Goal: Information Seeking & Learning: Learn about a topic

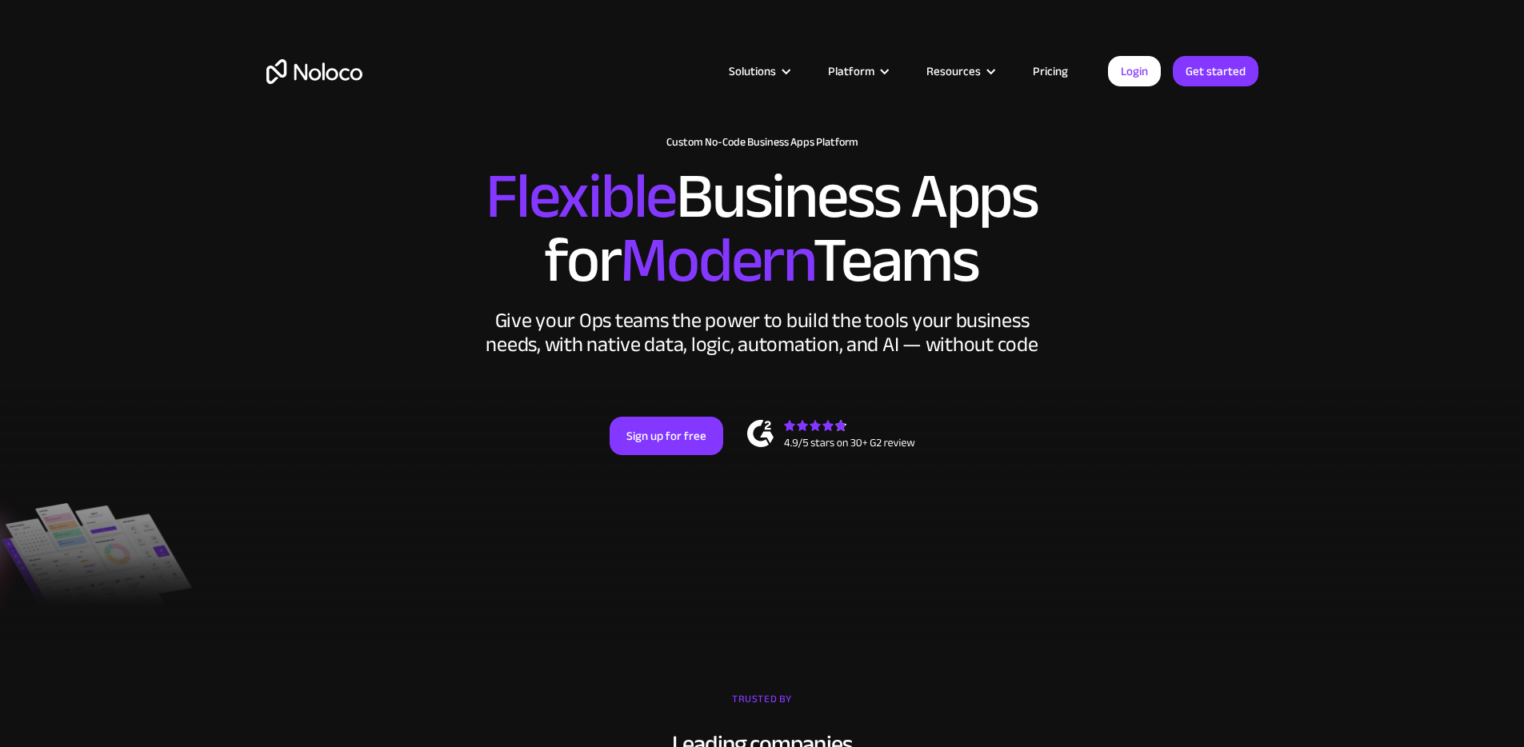
click at [1076, 74] on link "Pricing" at bounding box center [1050, 71] width 75 height 21
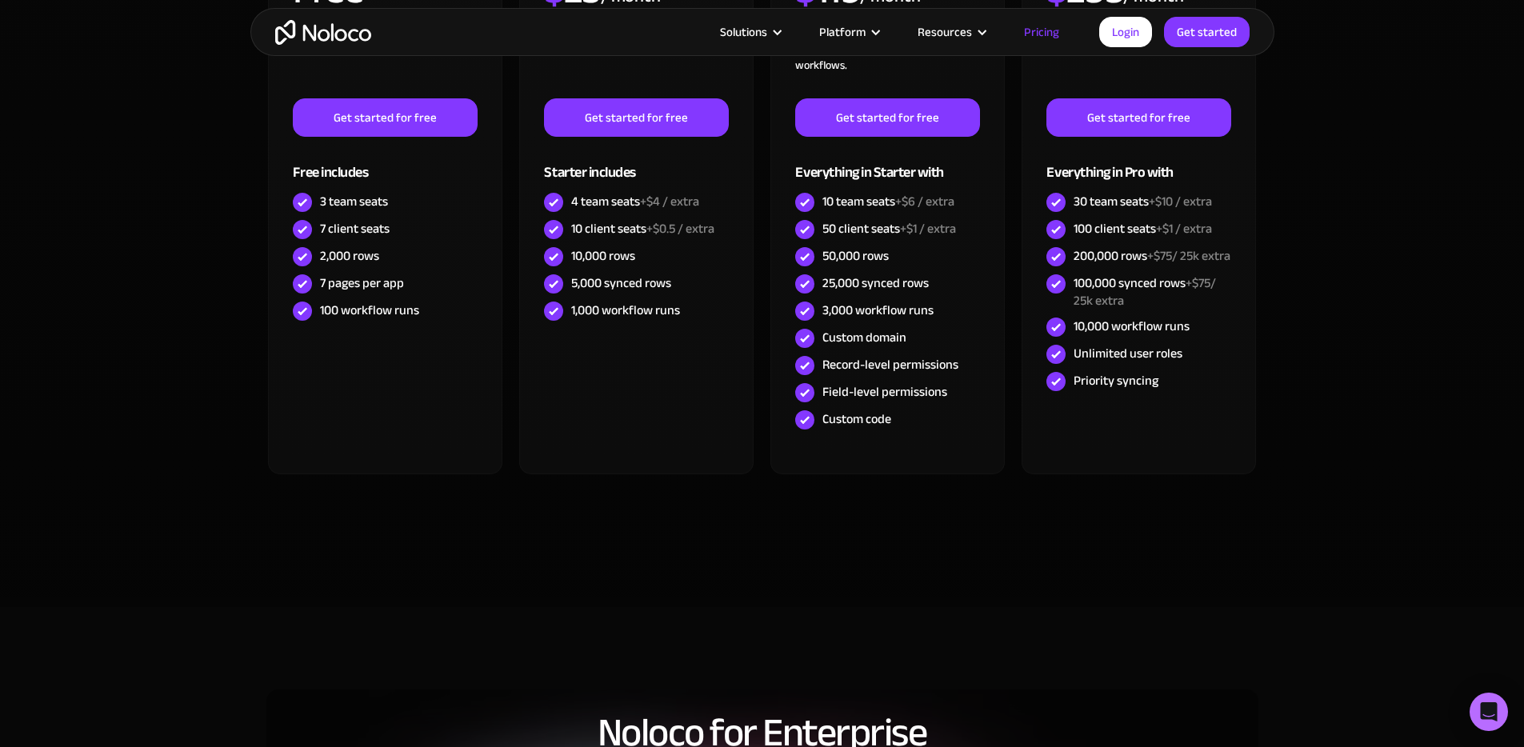
scroll to position [592, 0]
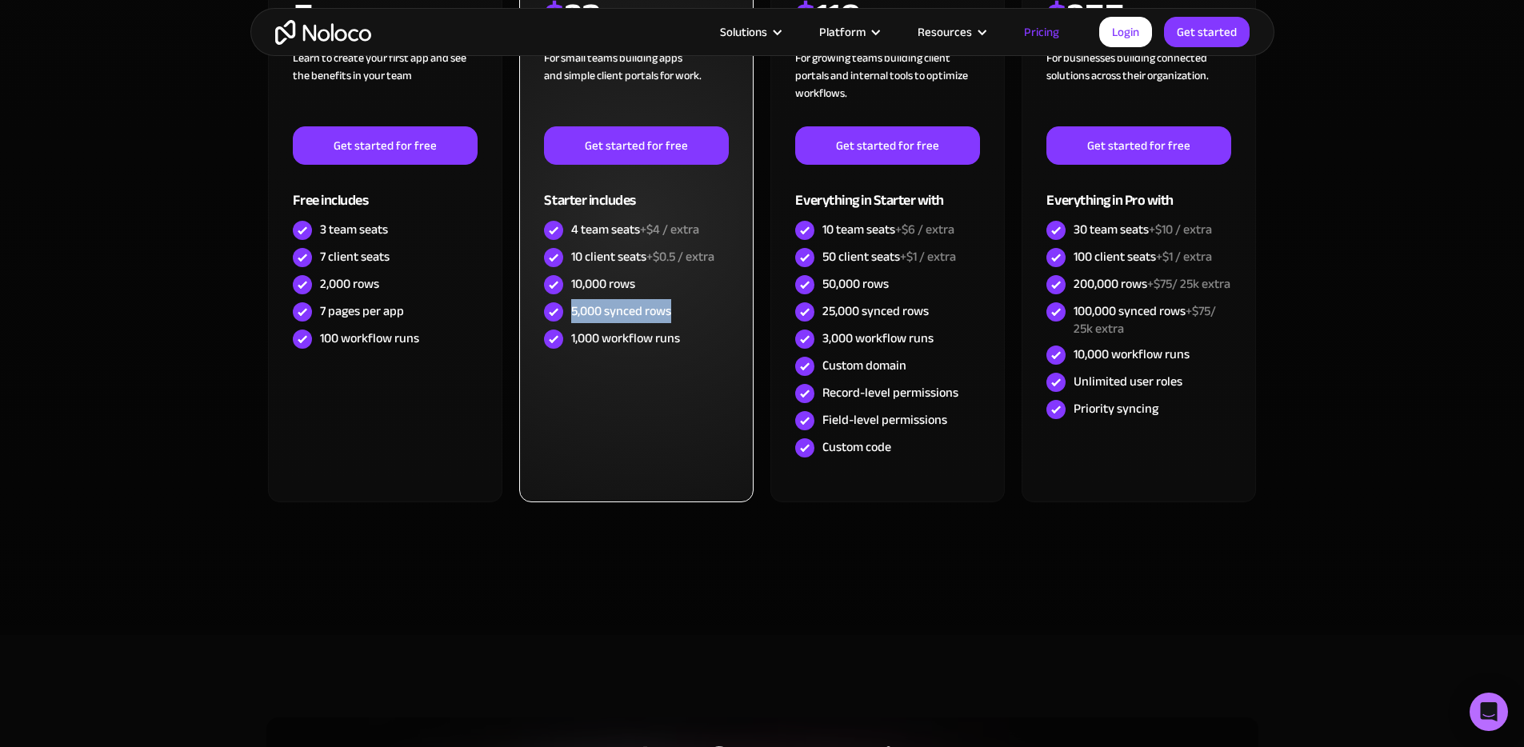
drag, startPoint x: 572, startPoint y: 312, endPoint x: 674, endPoint y: 311, distance: 102.4
click at [674, 311] on div "5,000 synced rows" at bounding box center [636, 311] width 184 height 27
drag, startPoint x: 570, startPoint y: 282, endPoint x: 659, endPoint y: 280, distance: 88.8
click at [659, 280] on div "10,000 rows" at bounding box center [636, 284] width 184 height 27
copy div "10,000 rows"
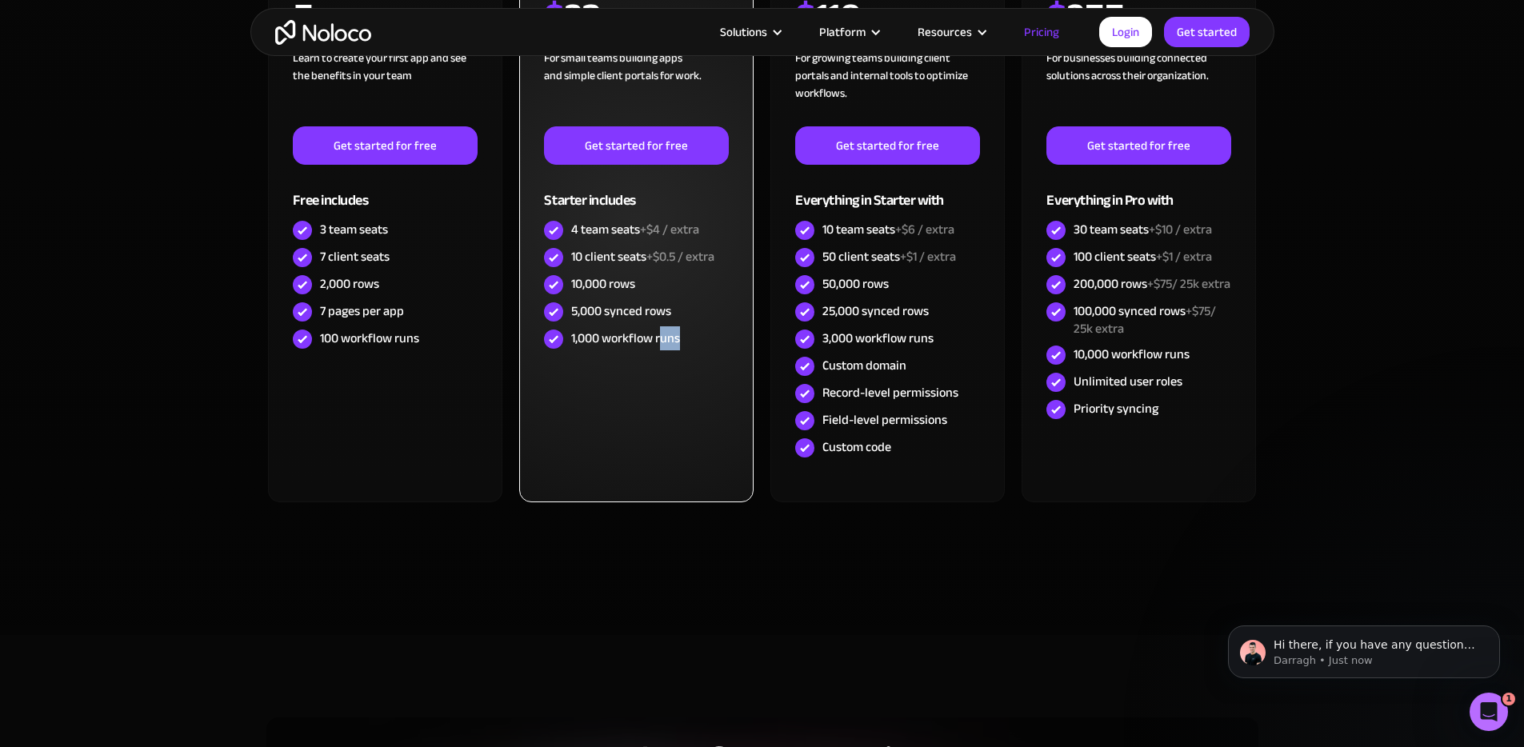
scroll to position [0, 0]
drag, startPoint x: 649, startPoint y: 400, endPoint x: 570, endPoint y: 338, distance: 100.3
click at [570, 338] on div "STARTER $ 23 / month For small teams building apps and simple client portals fo…" at bounding box center [636, 222] width 234 height 562
copy div "1,000 workflow runs"
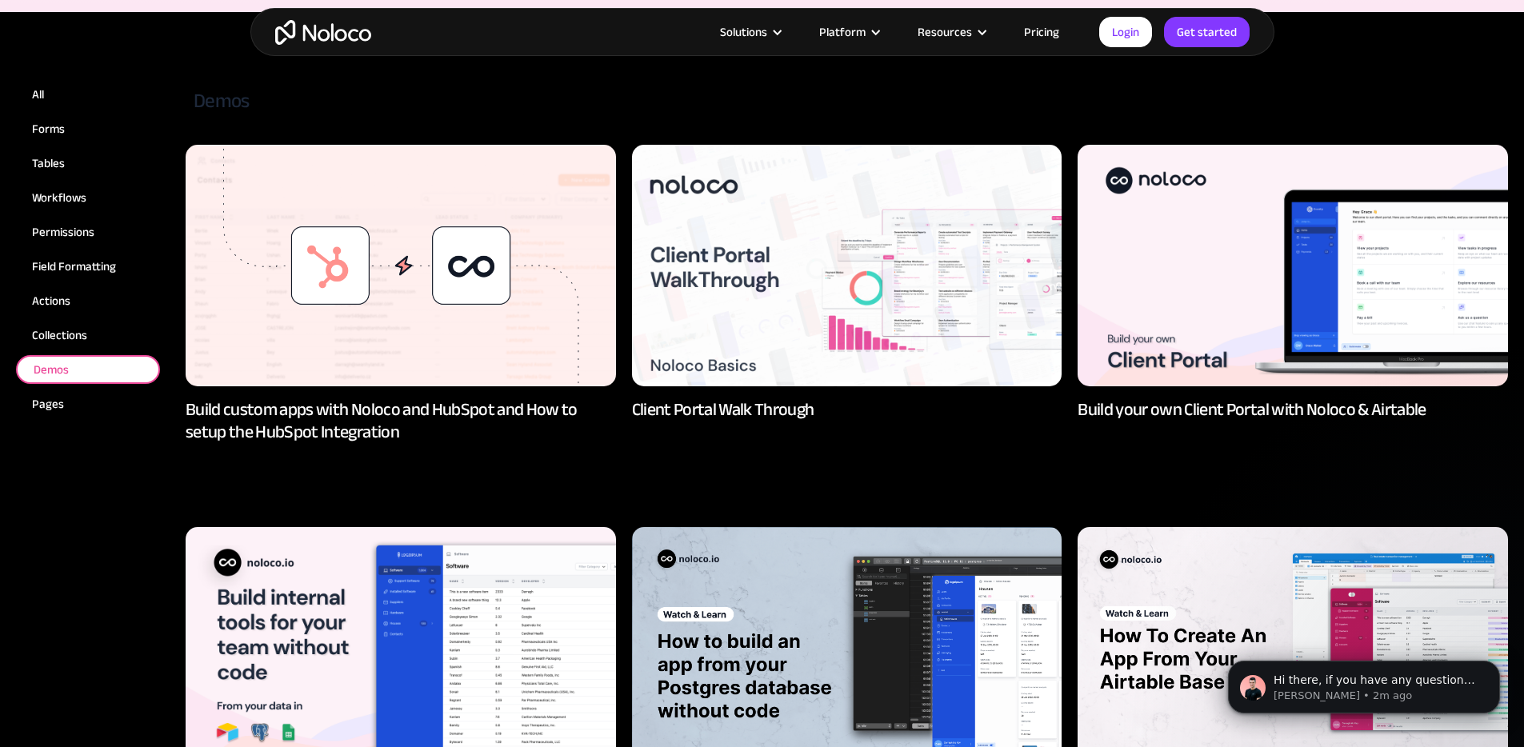
scroll to position [434, 0]
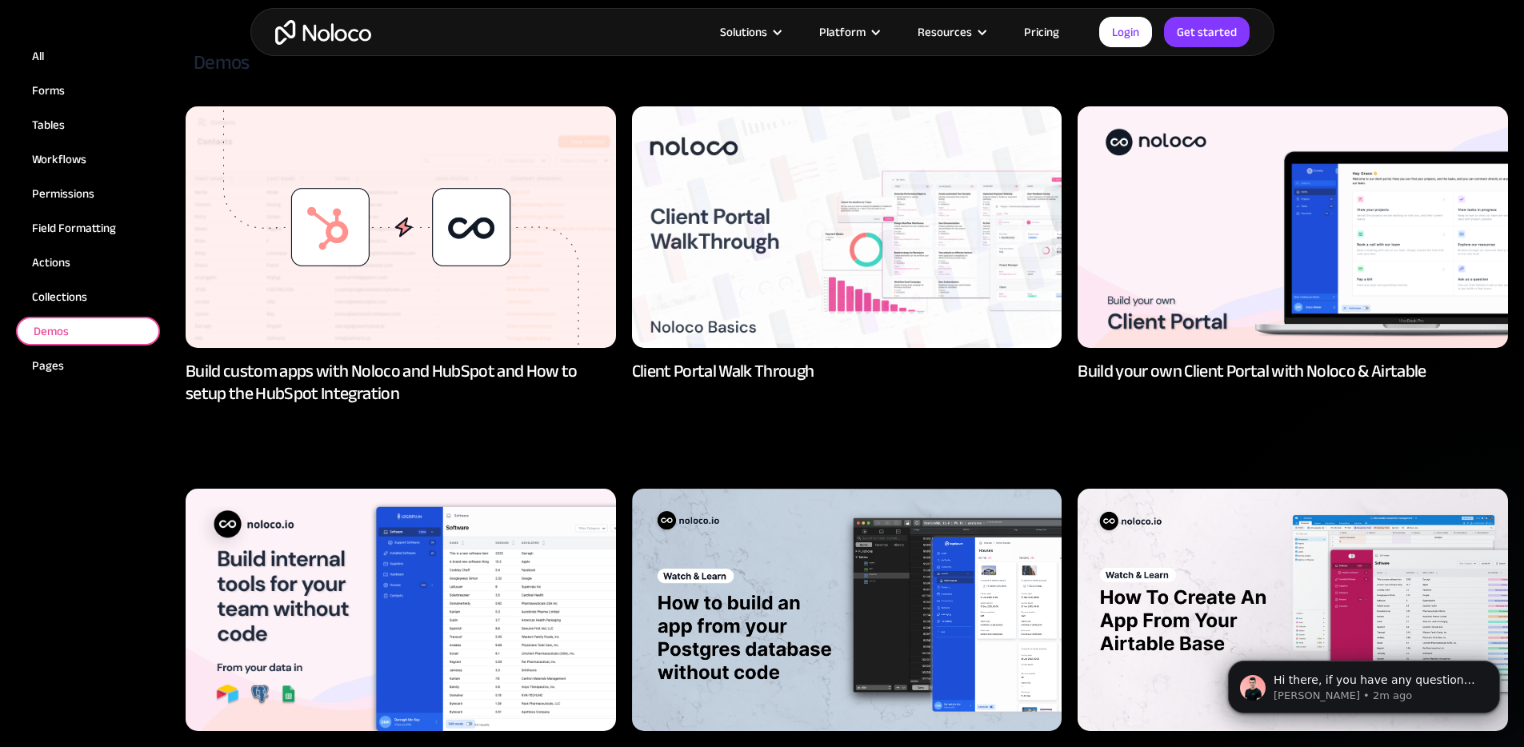
click at [835, 345] on img at bounding box center [847, 227] width 430 height 242
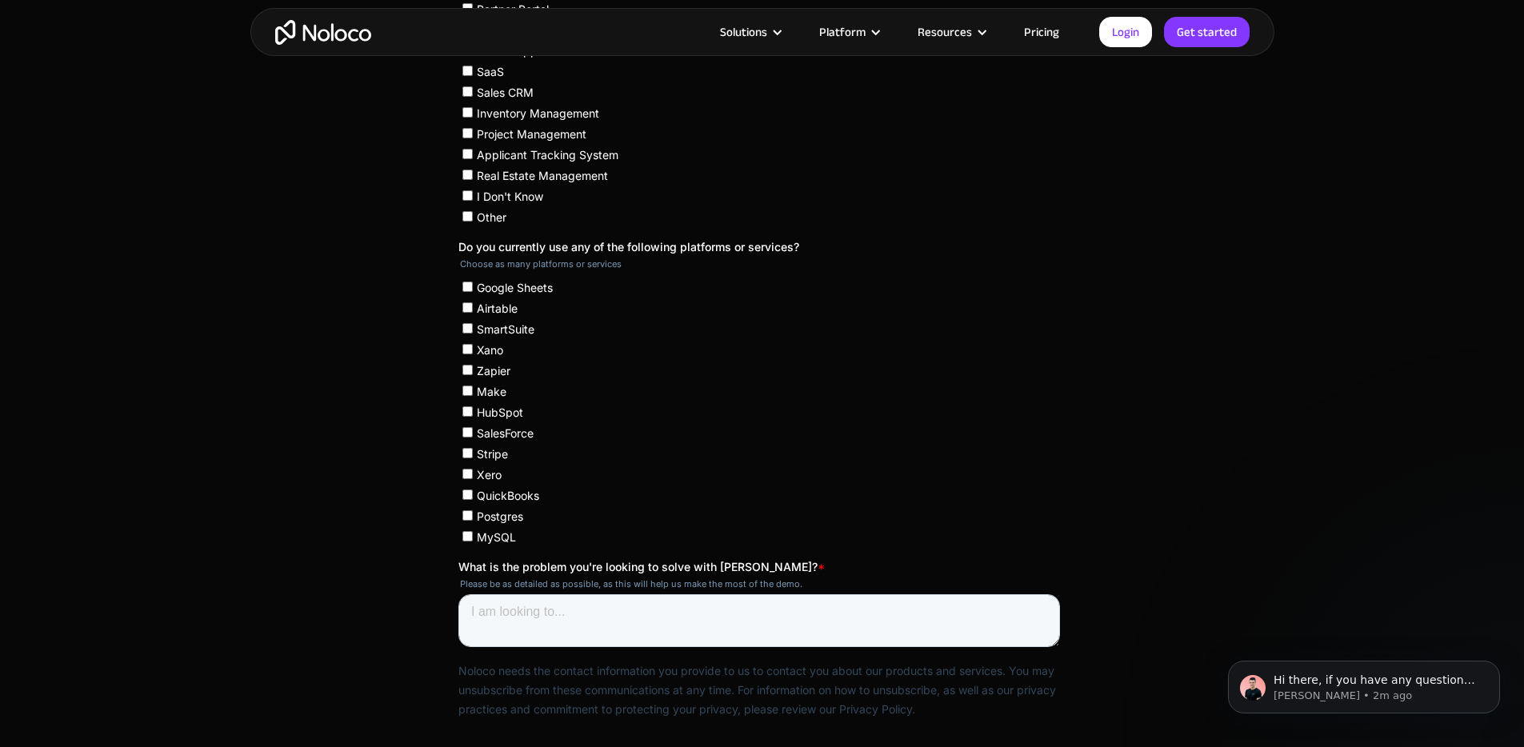
scroll to position [222, 0]
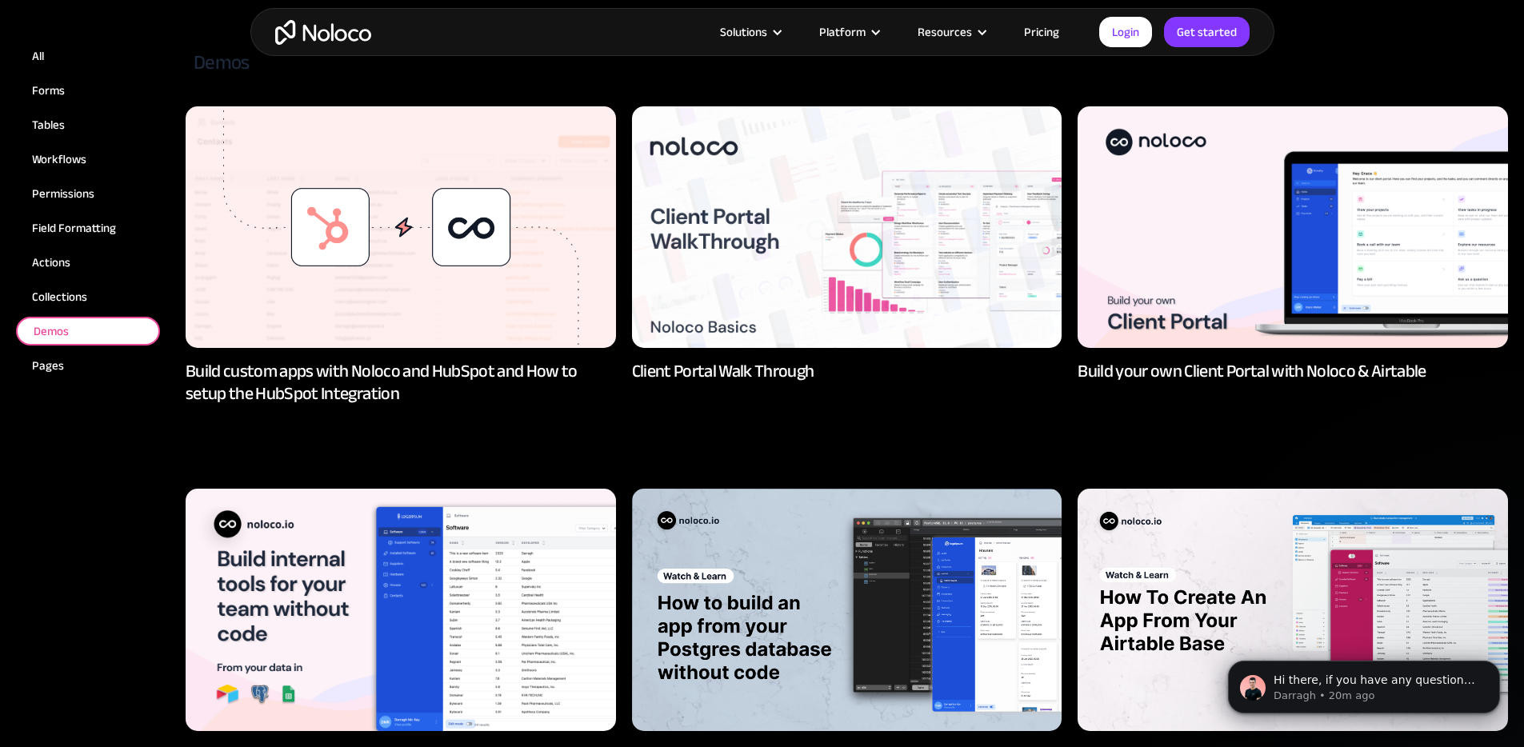
click at [1143, 230] on img at bounding box center [1293, 227] width 430 height 242
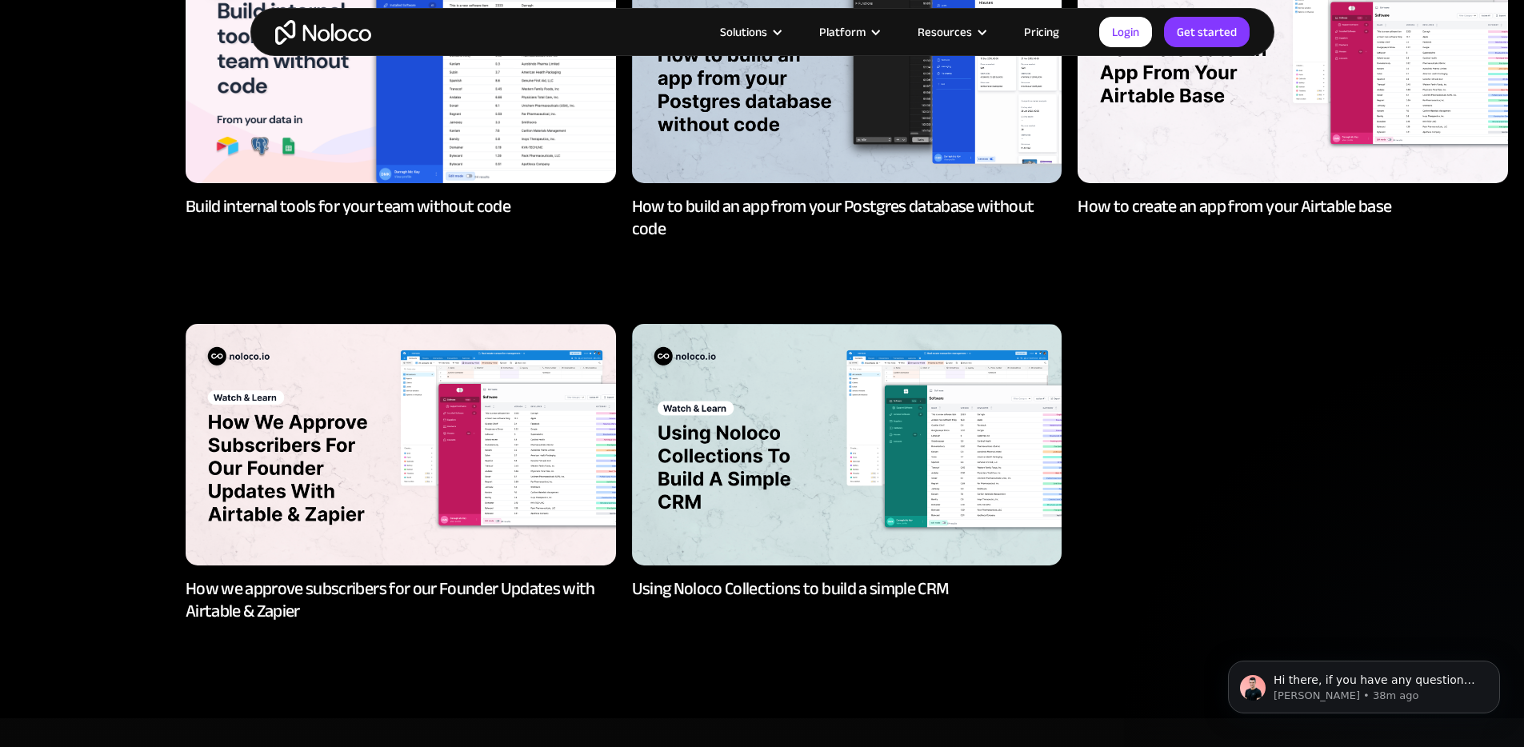
scroll to position [983, 0]
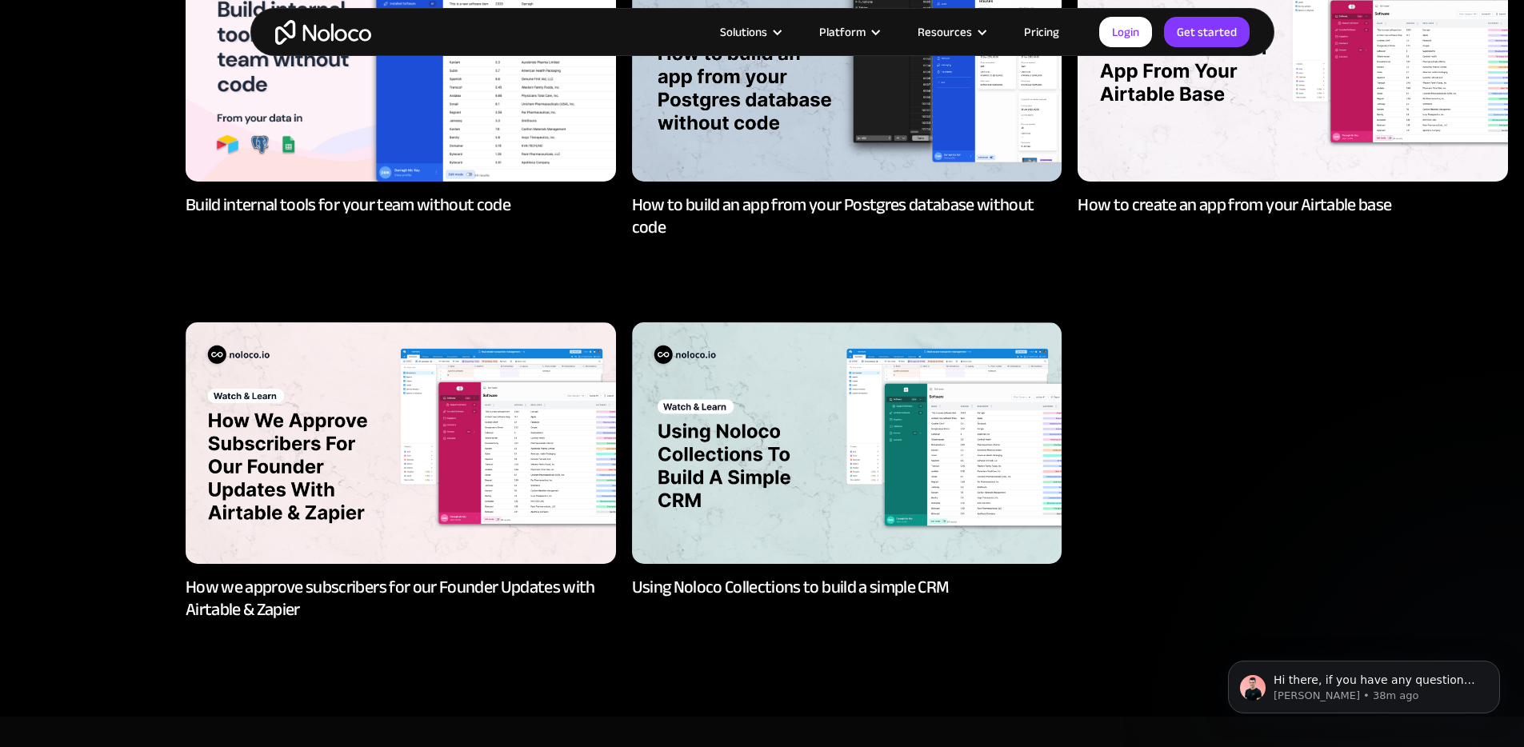
click at [818, 382] on img at bounding box center [847, 443] width 430 height 242
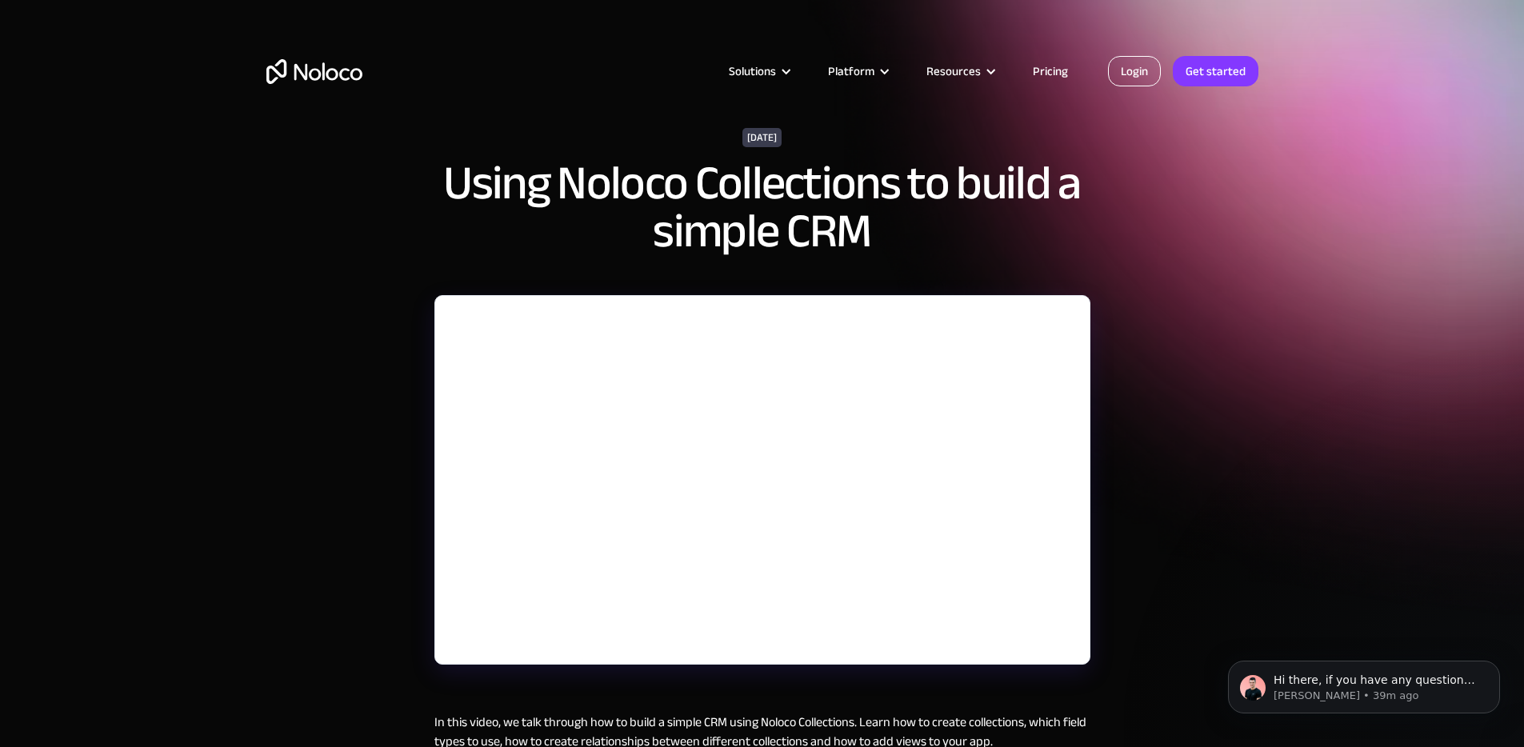
click at [1136, 74] on link "Login" at bounding box center [1134, 71] width 53 height 30
